Goal: Find specific page/section: Find specific page/section

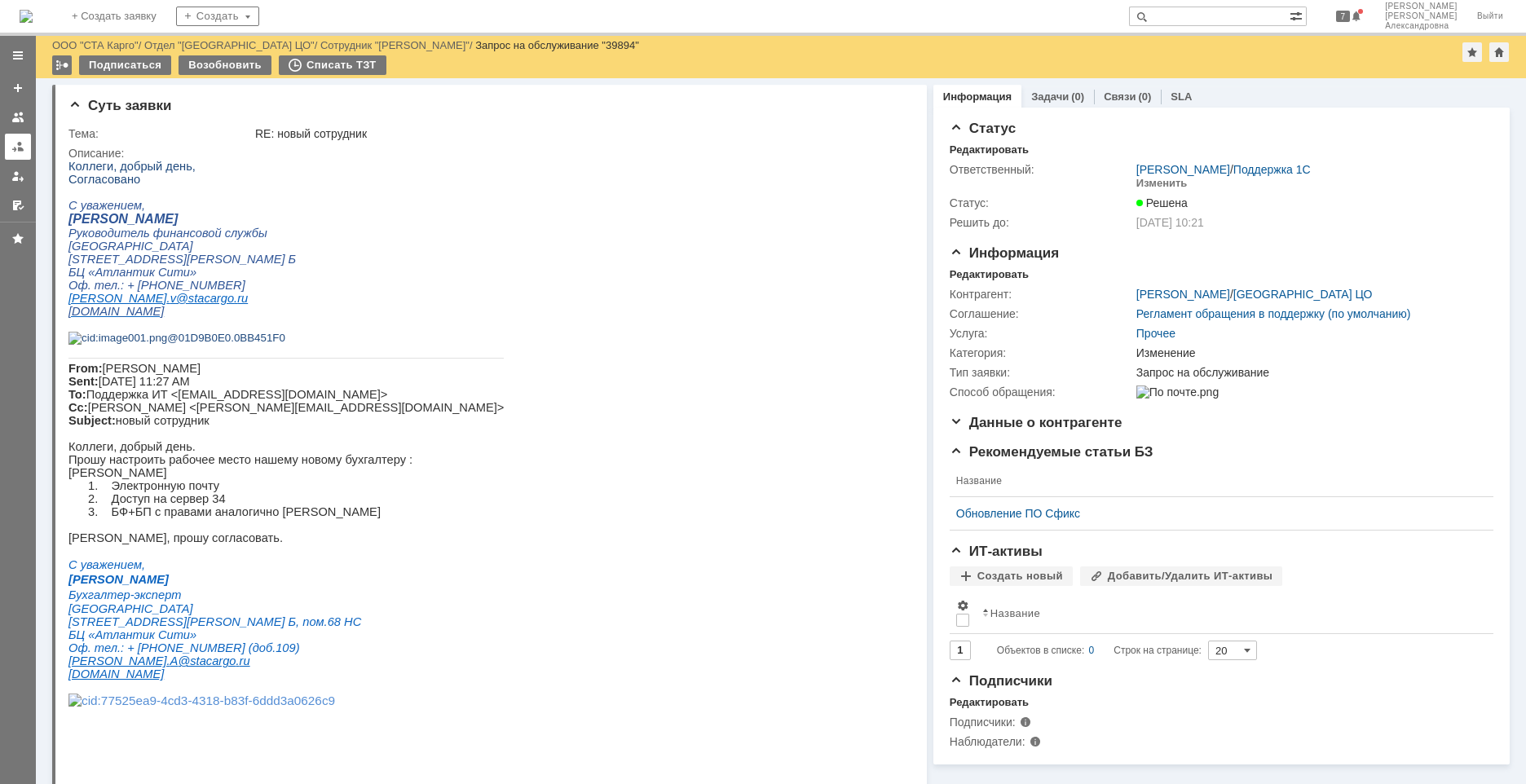
scroll to position [326, 0]
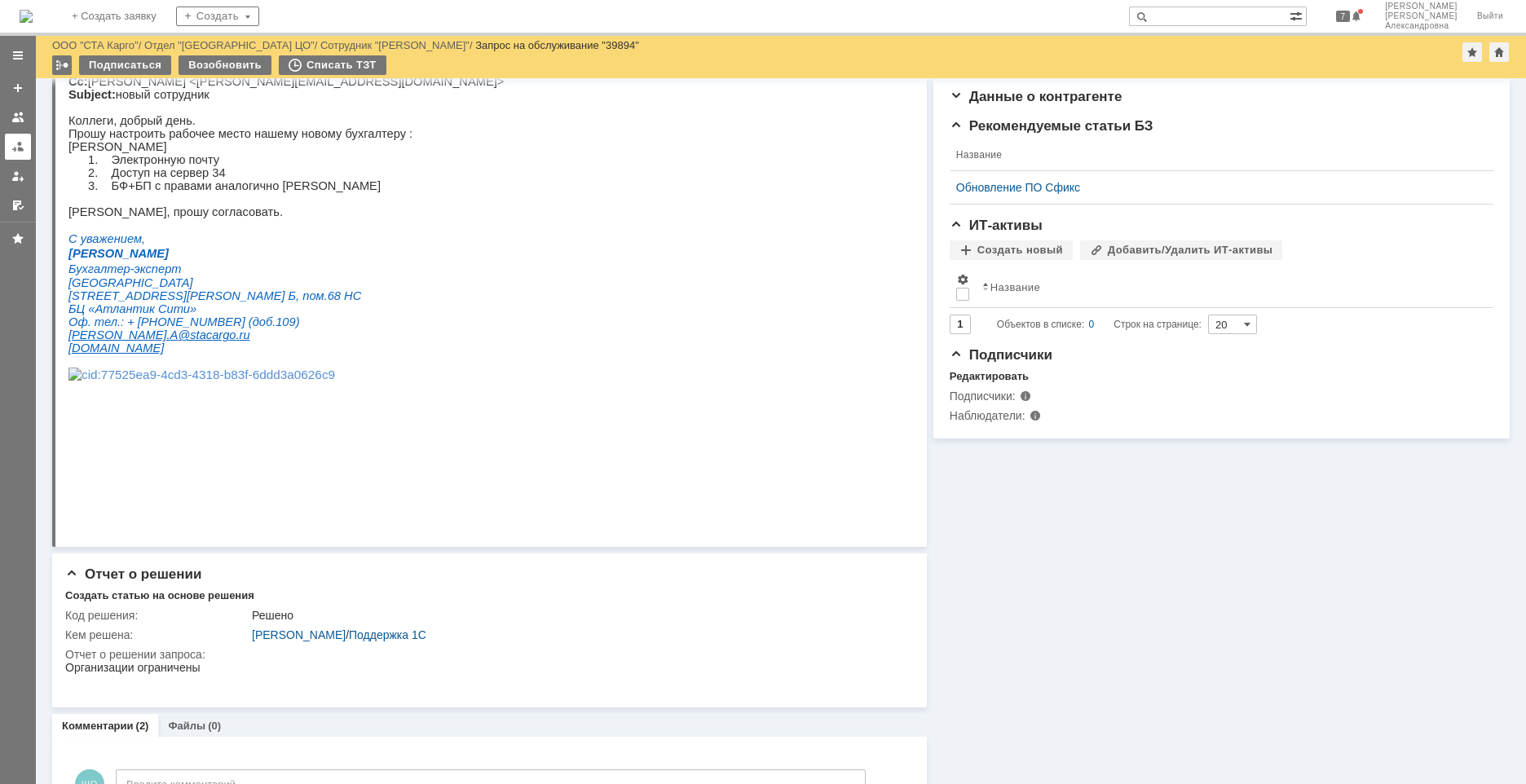
click at [22, 140] on div at bounding box center [18, 147] width 13 height 13
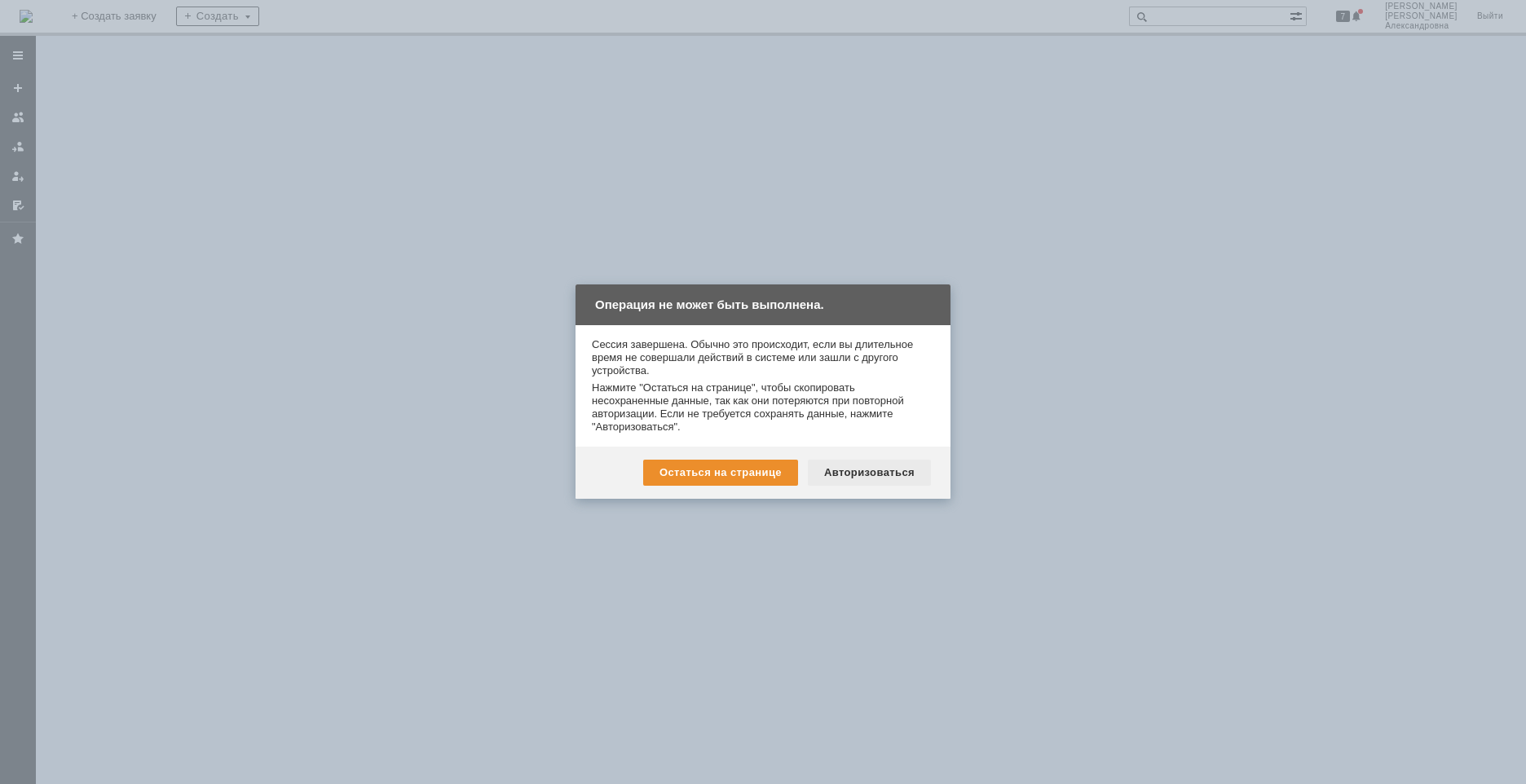
click at [915, 469] on div "Авторизоваться" at bounding box center [869, 472] width 123 height 26
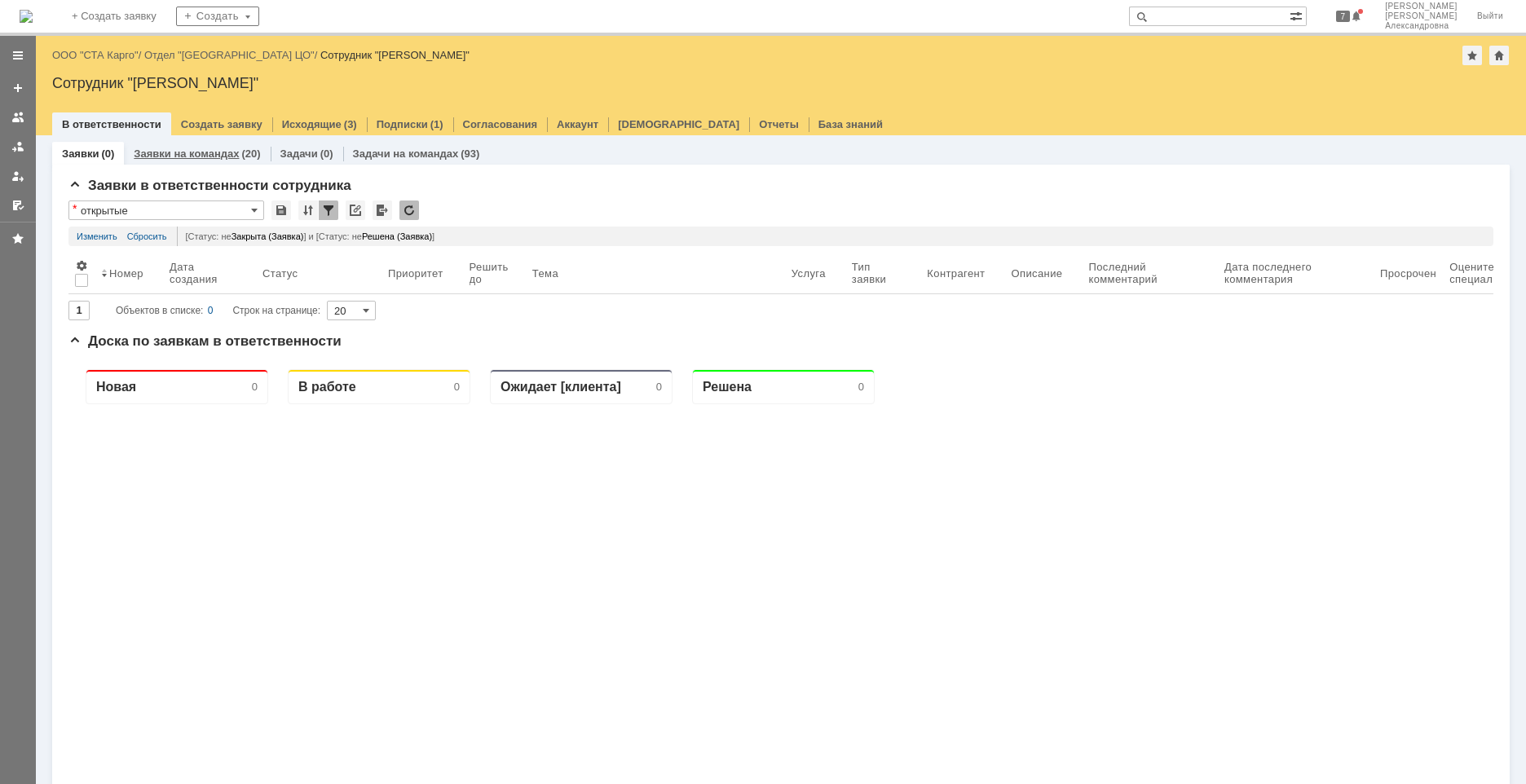
click at [195, 162] on div "Заявки на командах (20)" at bounding box center [196, 153] width 146 height 24
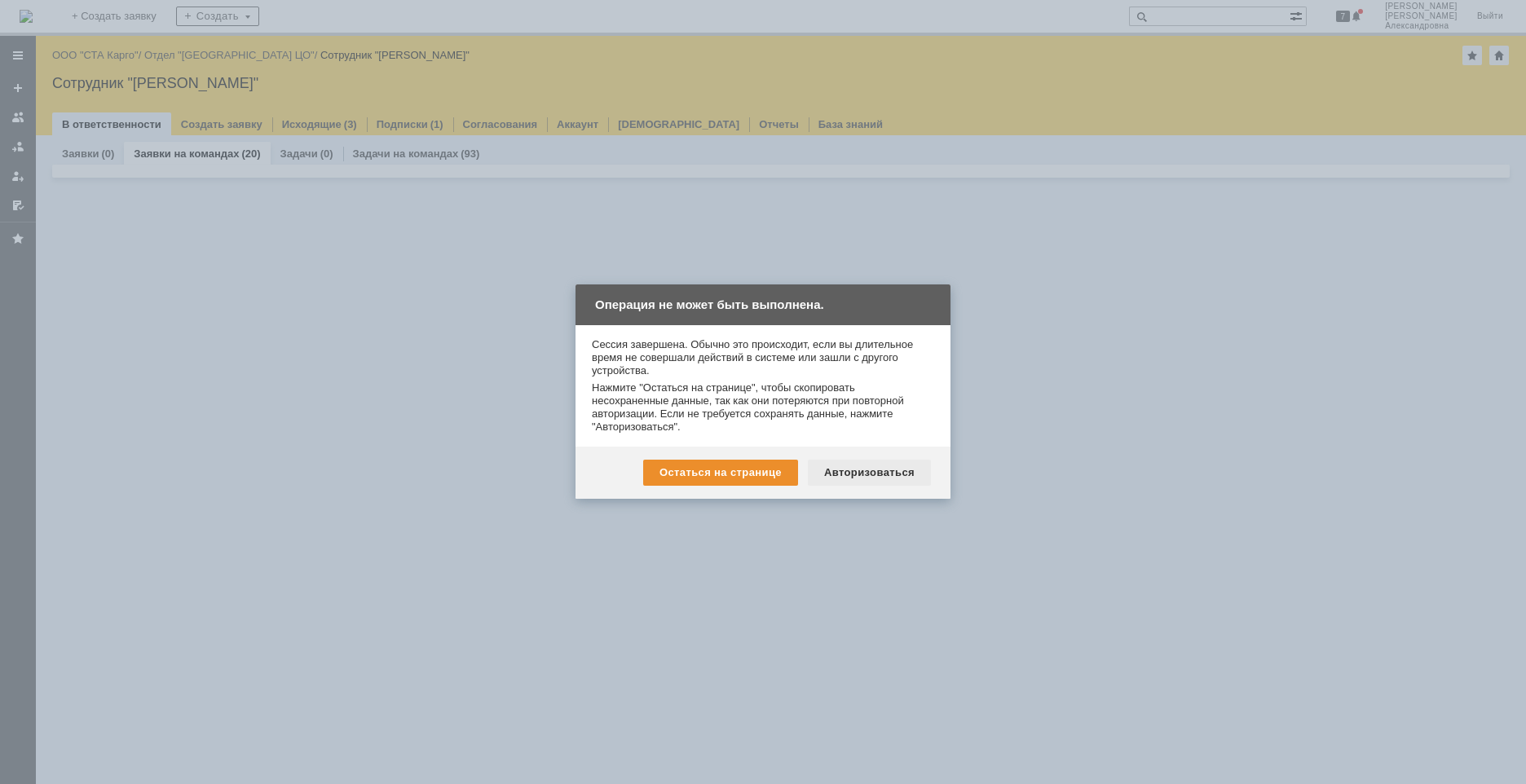
click at [882, 477] on div "Авторизоваться" at bounding box center [869, 472] width 123 height 26
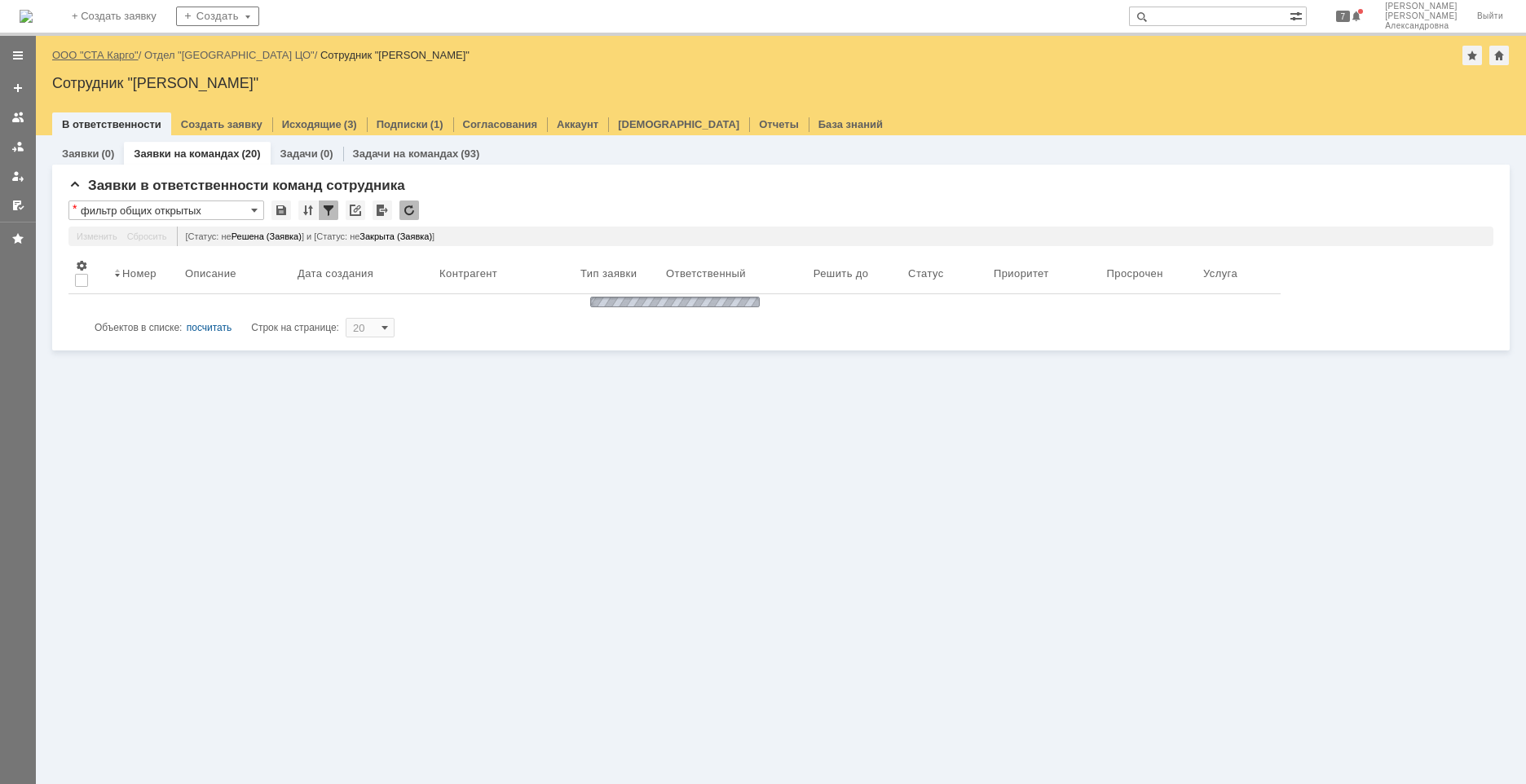
click at [116, 51] on link "ООО "СТА Карго"" at bounding box center [95, 54] width 87 height 12
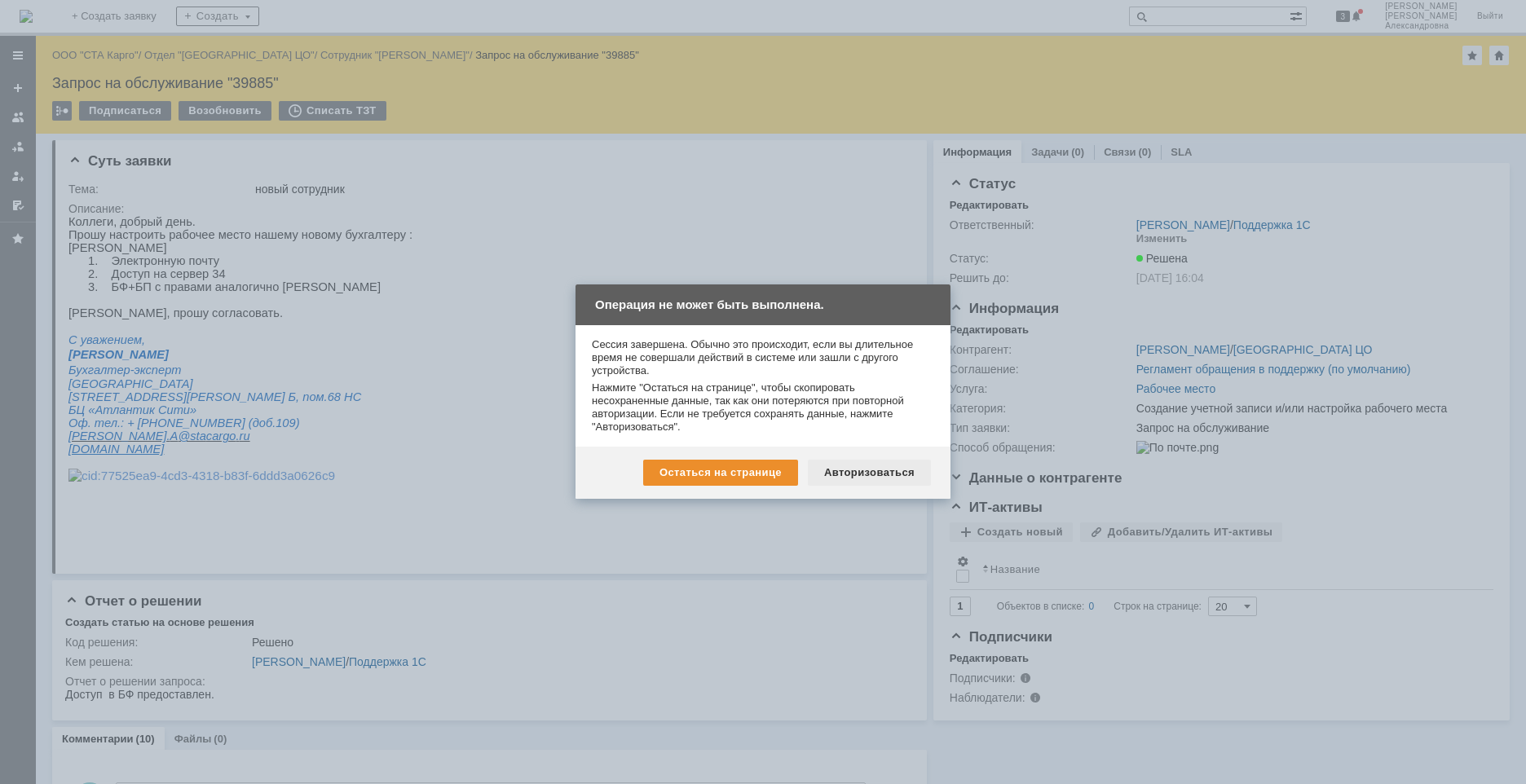
click at [837, 466] on div "Авторизоваться" at bounding box center [869, 472] width 123 height 26
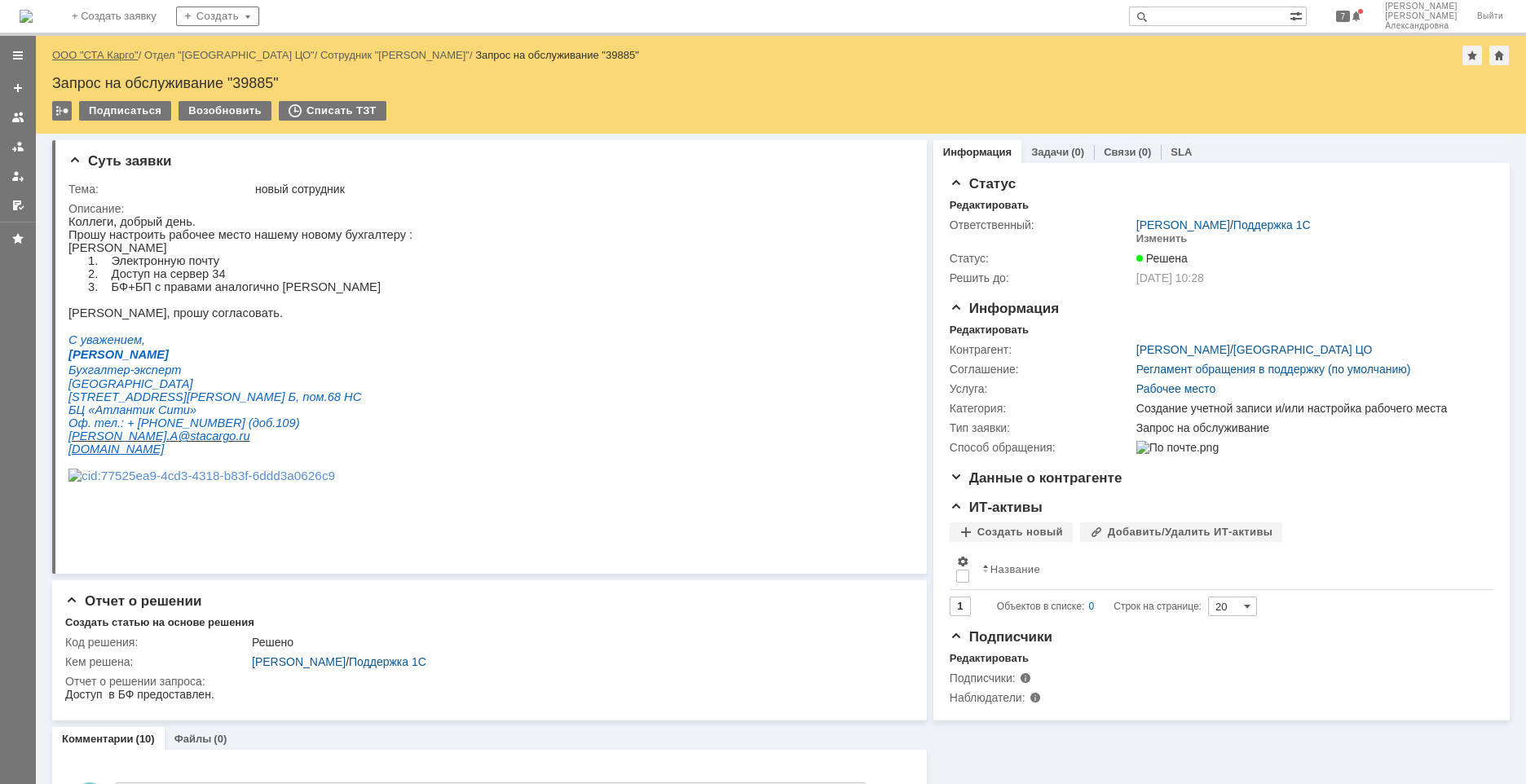
click at [89, 60] on link "ООО "СТА Карго"" at bounding box center [95, 54] width 87 height 12
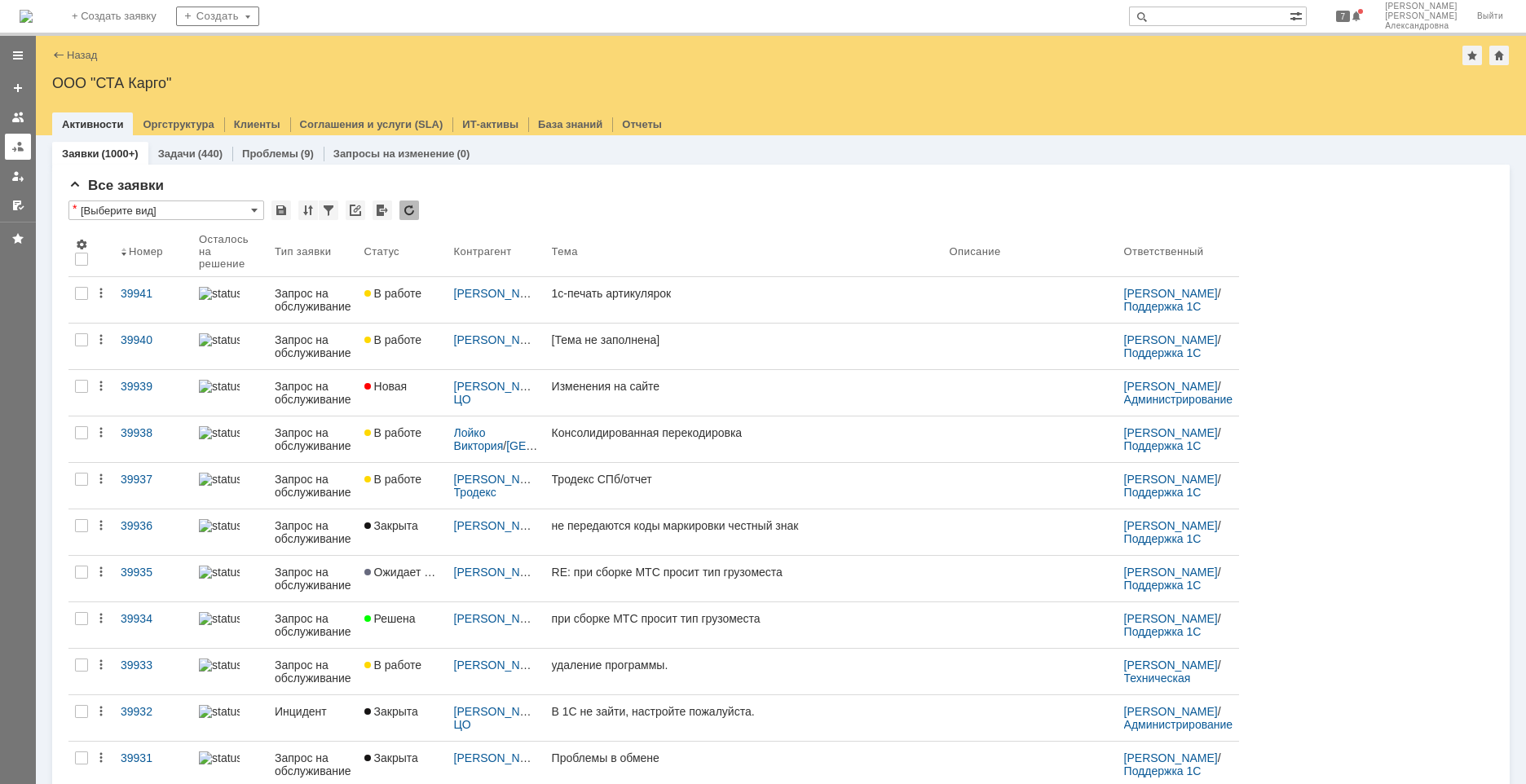
click at [19, 150] on div at bounding box center [18, 147] width 13 height 13
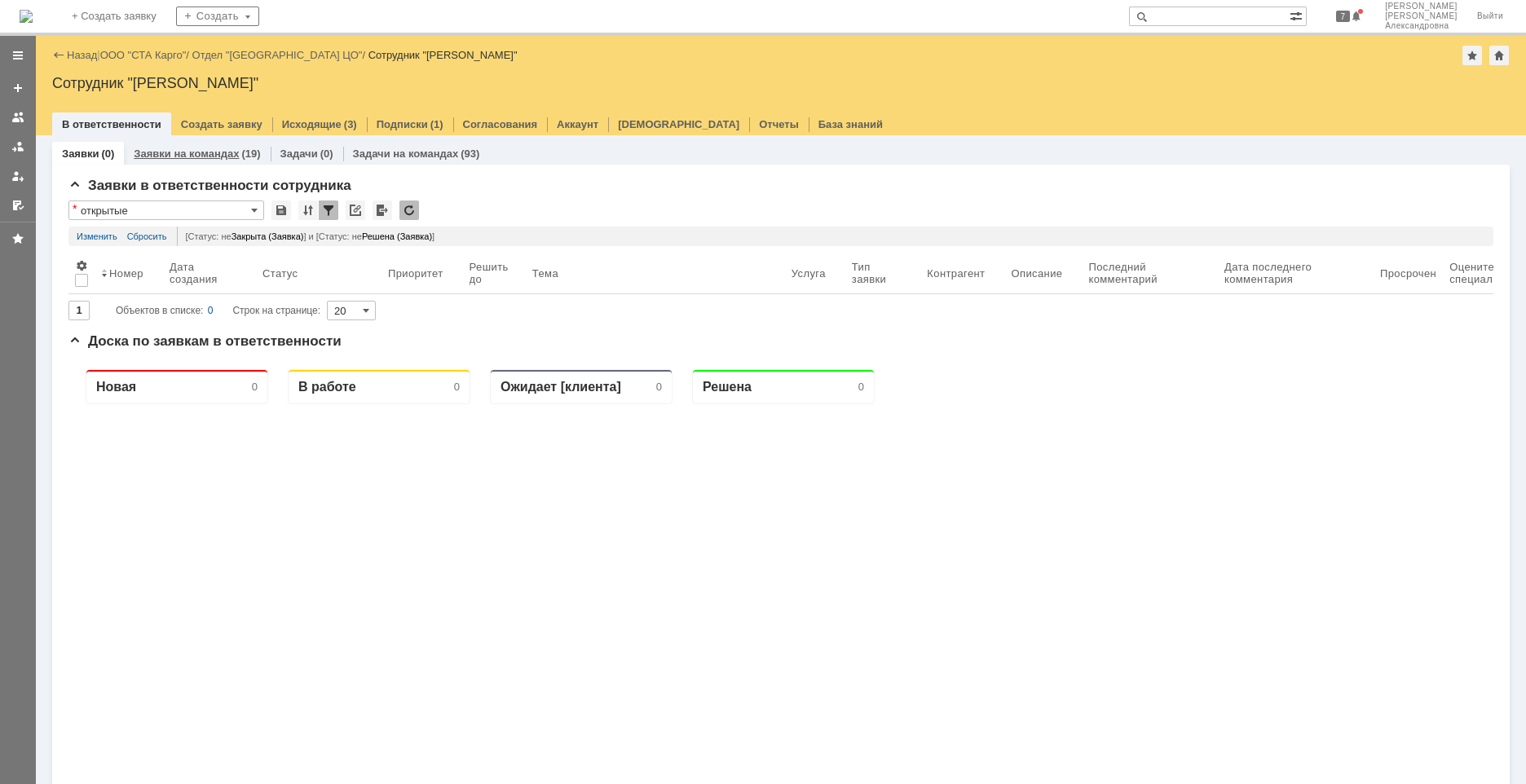
click at [178, 152] on link "Заявки на командах" at bounding box center [186, 153] width 105 height 12
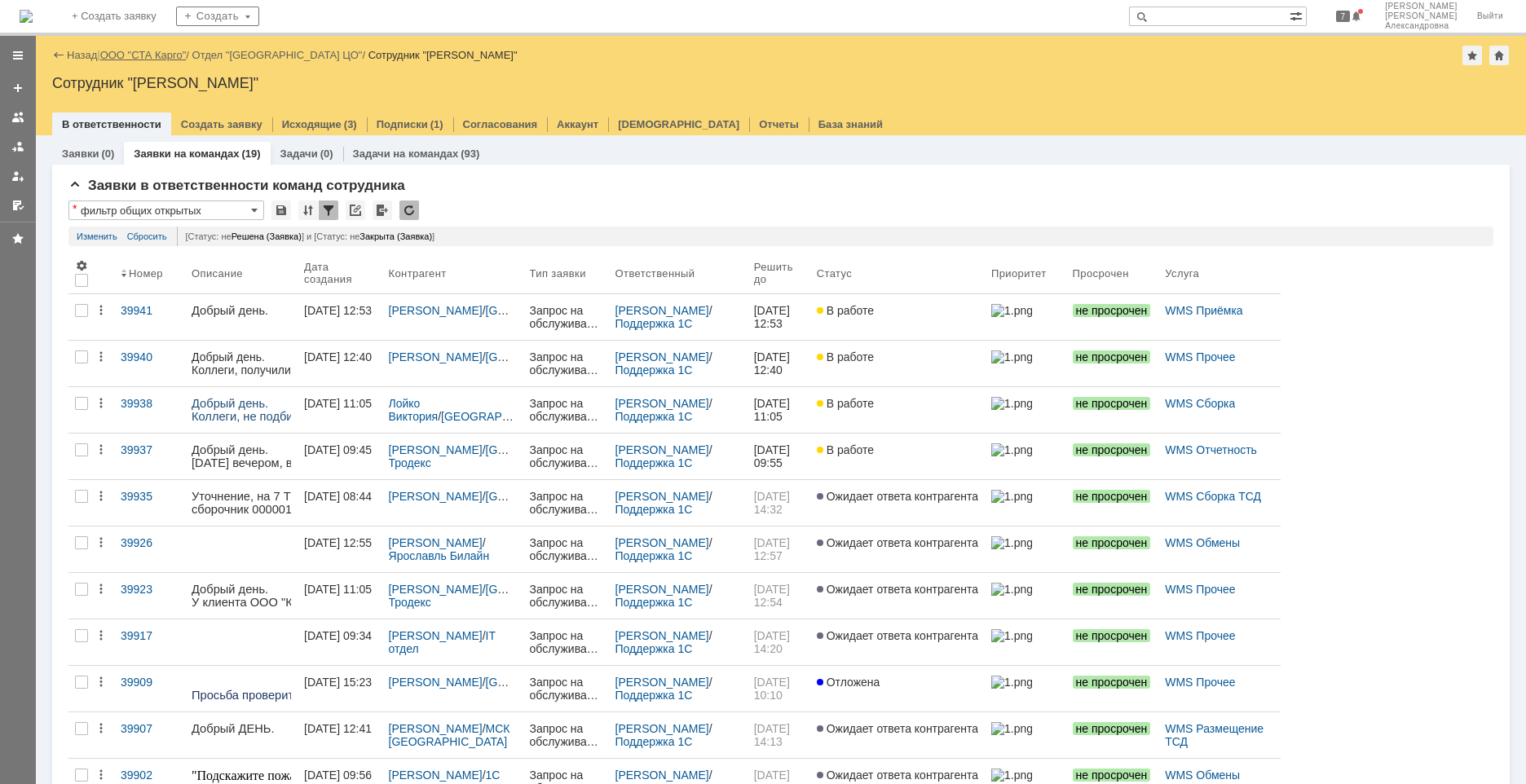
click at [163, 54] on link "ООО "СТА Карго"" at bounding box center [143, 54] width 87 height 12
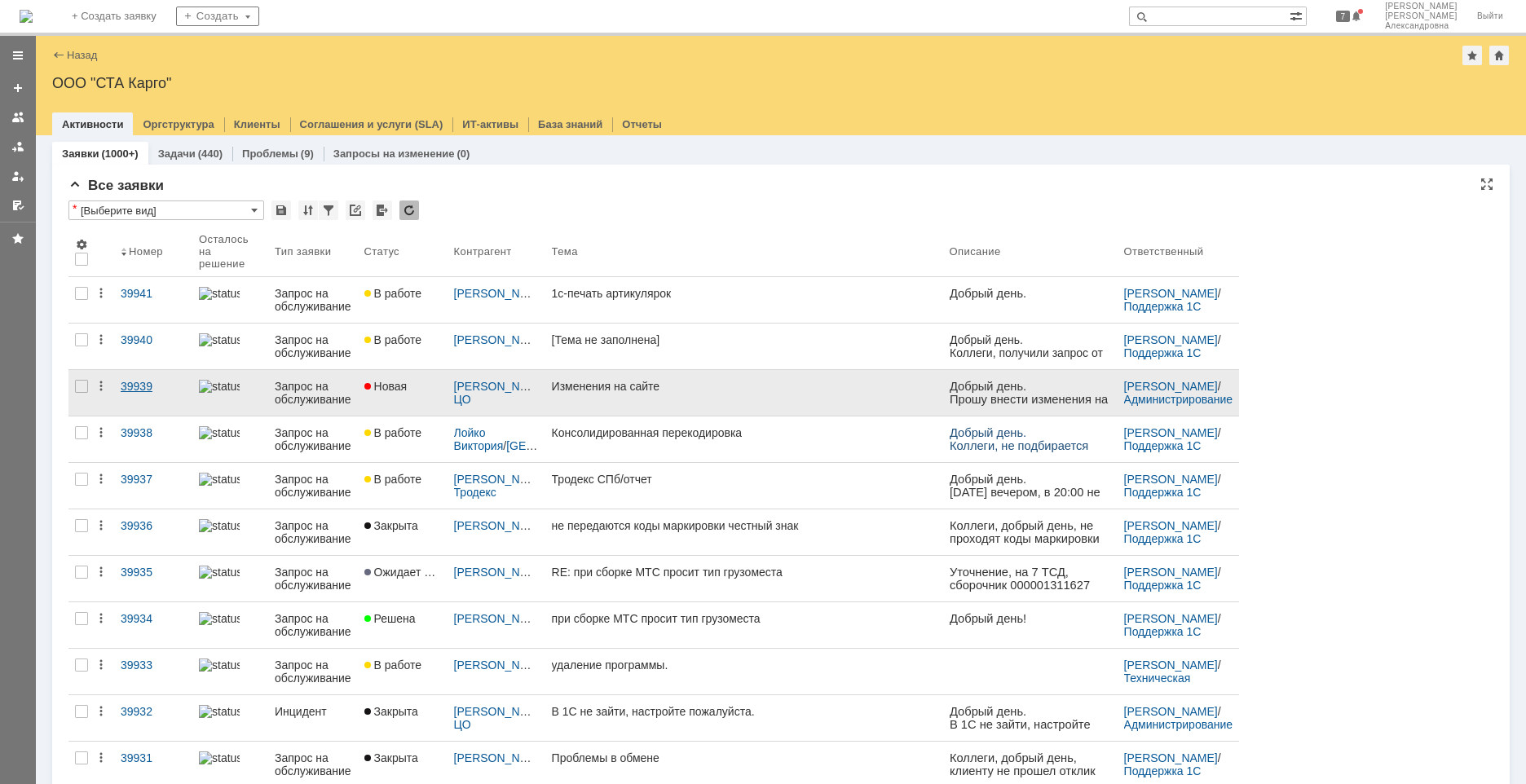
click at [156, 394] on link "39939" at bounding box center [153, 393] width 78 height 46
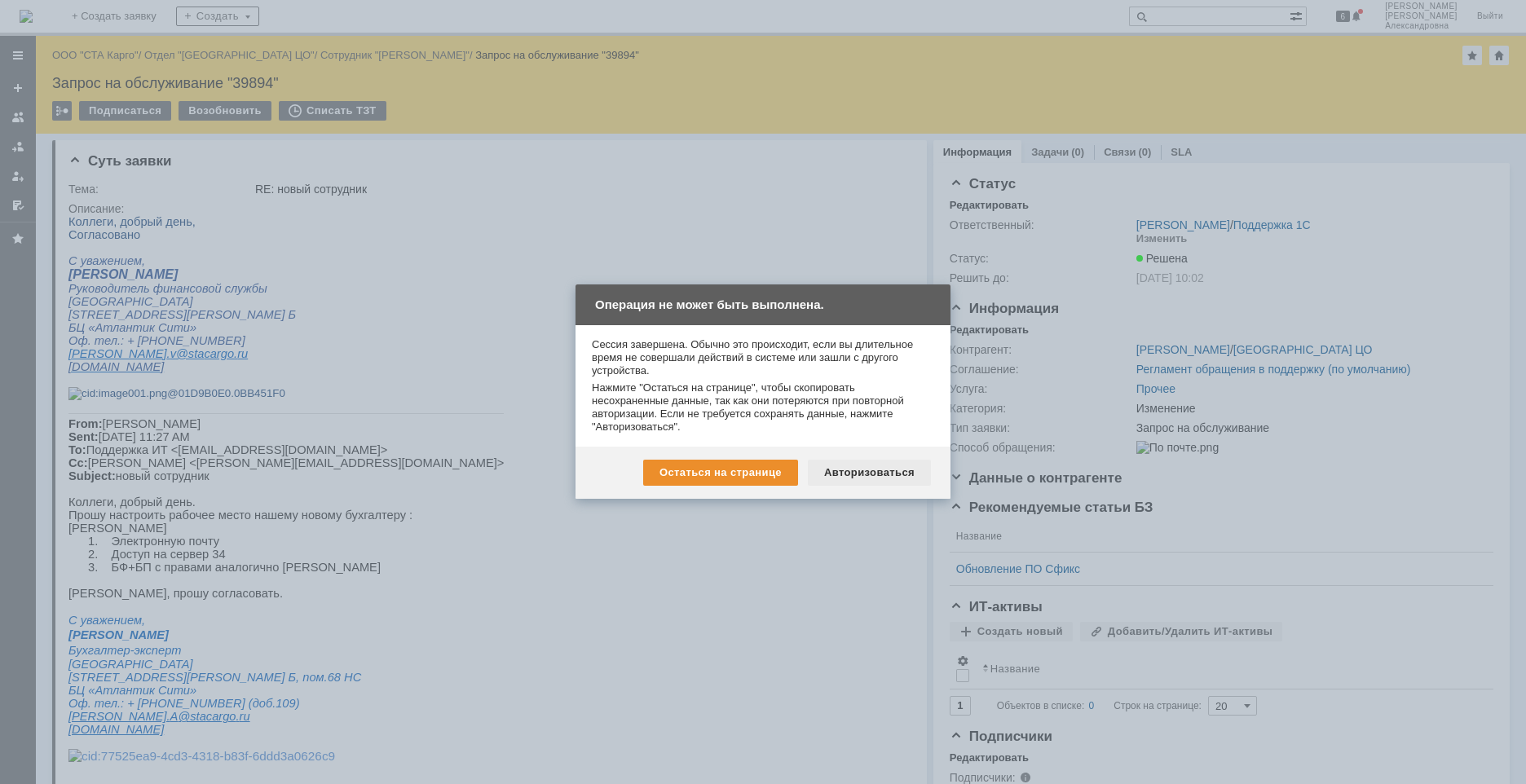
click at [854, 469] on div "Авторизоваться" at bounding box center [869, 472] width 123 height 26
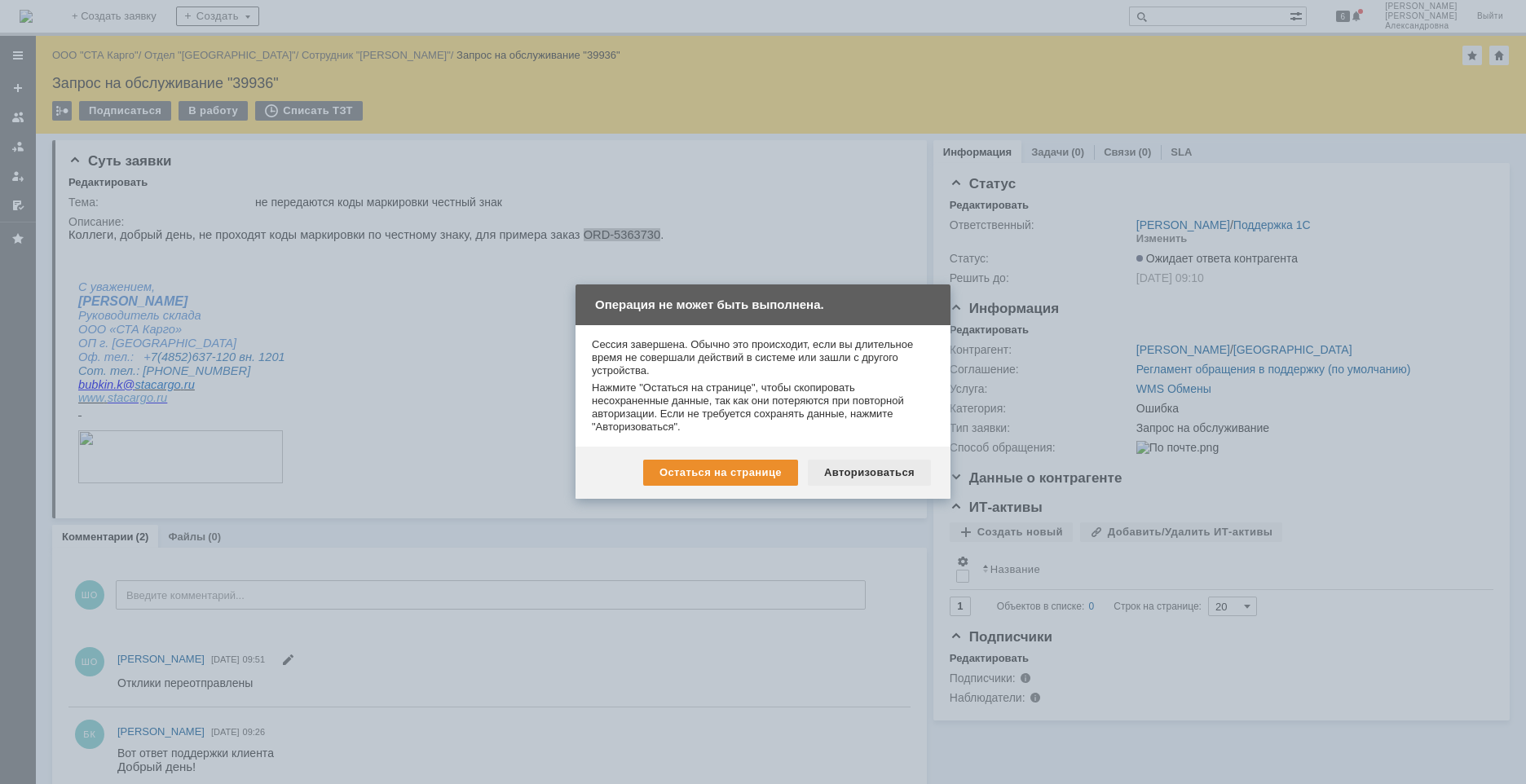
click at [892, 457] on div "Остаться на странице Авторизоваться" at bounding box center [763, 472] width 375 height 52
click at [888, 469] on div "Авторизоваться" at bounding box center [869, 472] width 123 height 26
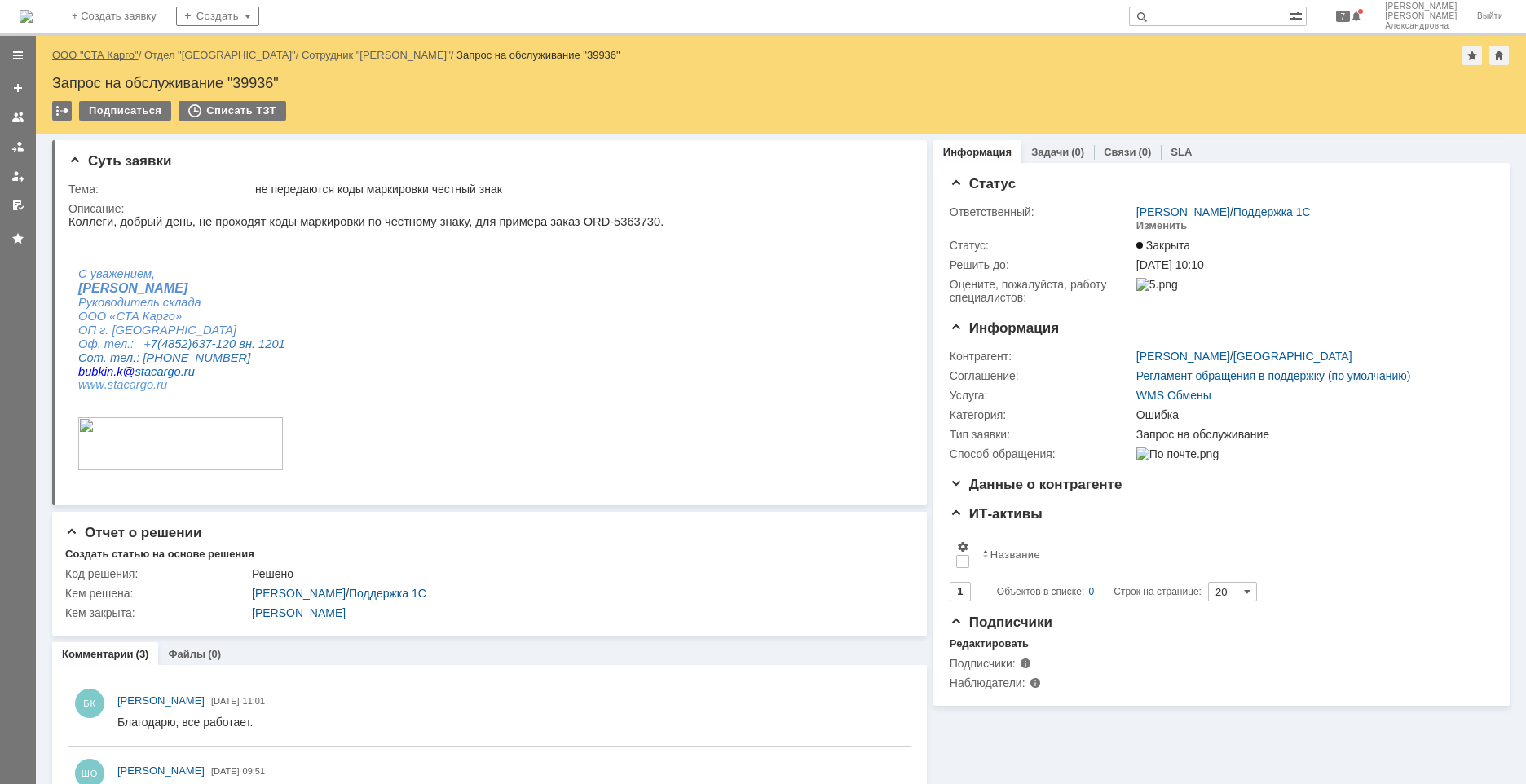
click at [115, 54] on link "ООО "СТА Карго"" at bounding box center [95, 54] width 87 height 12
